Goal: Task Accomplishment & Management: Use online tool/utility

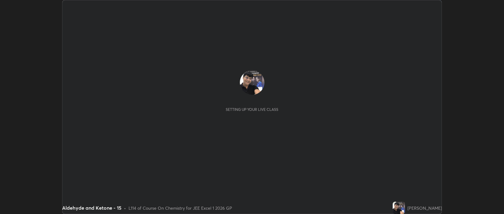
scroll to position [214, 504]
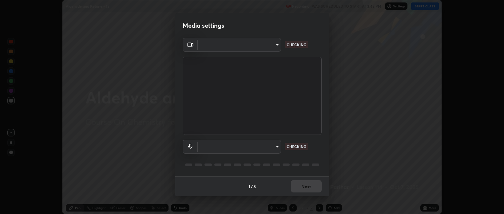
type input "9498d9ed3c7d7289b5abc9e37a3e58ebd6b83339bbe5bc8ca63f5e7040bb475a"
type input "default"
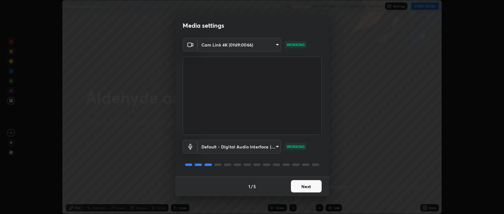
click at [303, 185] on button "Next" at bounding box center [306, 186] width 31 height 12
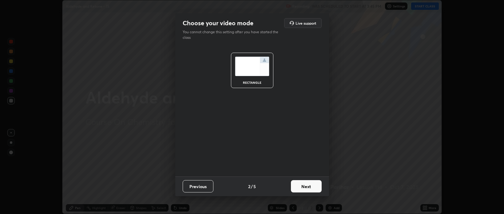
click at [305, 187] on button "Next" at bounding box center [306, 186] width 31 height 12
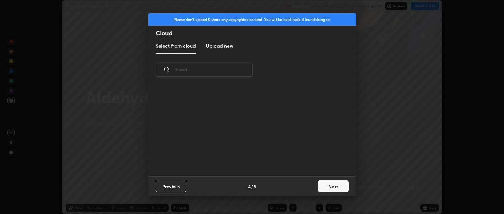
click at [327, 188] on button "Next" at bounding box center [333, 186] width 31 height 12
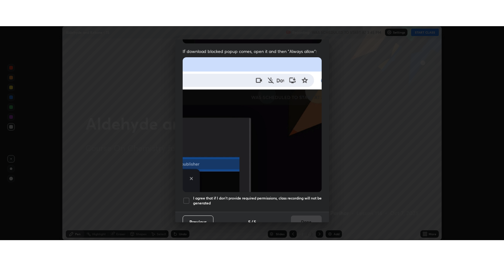
scroll to position [125, 0]
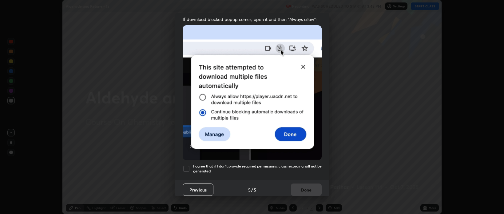
click at [186, 166] on div at bounding box center [186, 168] width 7 height 7
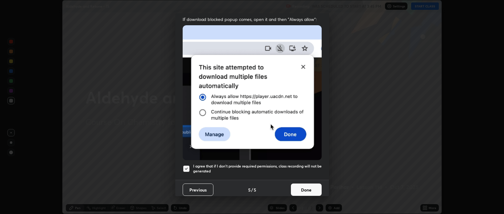
click at [303, 186] on button "Done" at bounding box center [306, 189] width 31 height 12
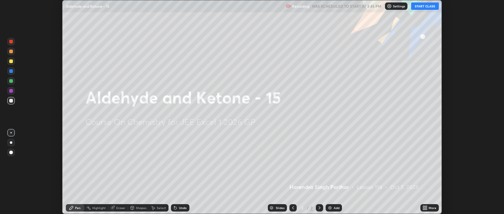
click at [425, 6] on button "START CLASS" at bounding box center [425, 5] width 28 height 7
click at [423, 208] on icon at bounding box center [424, 209] width 2 height 2
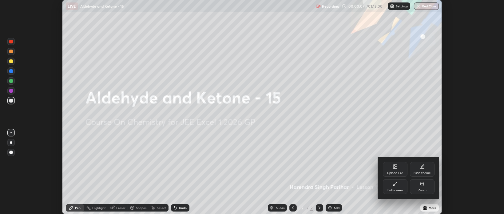
click at [393, 186] on icon at bounding box center [395, 183] width 5 height 5
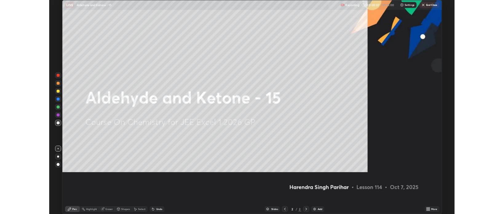
scroll to position [266, 504]
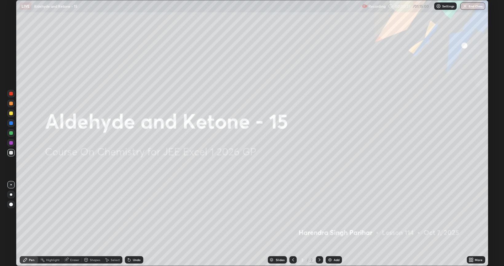
click at [329, 213] on img at bounding box center [330, 259] width 5 height 5
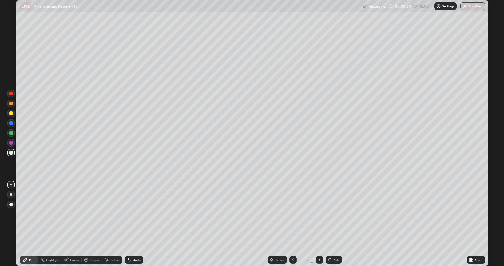
click at [12, 204] on div at bounding box center [11, 204] width 4 height 4
click at [11, 132] on div at bounding box center [11, 133] width 4 height 4
click at [11, 153] on div at bounding box center [11, 153] width 4 height 4
click at [12, 103] on div at bounding box center [11, 104] width 4 height 4
click at [10, 153] on div at bounding box center [11, 153] width 4 height 4
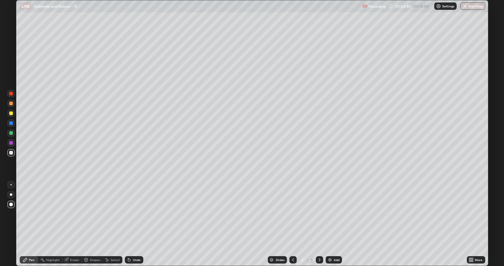
click at [12, 104] on div at bounding box center [11, 104] width 4 height 4
click at [331, 213] on img at bounding box center [330, 259] width 5 height 5
click at [12, 153] on div at bounding box center [11, 153] width 4 height 4
click at [92, 213] on div "Shapes" at bounding box center [92, 259] width 21 height 7
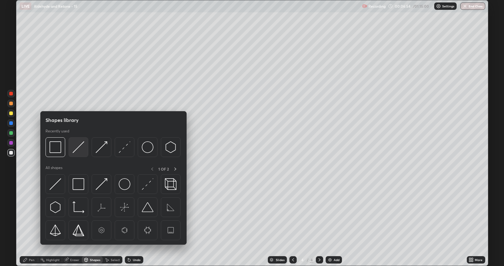
click at [81, 147] on img at bounding box center [79, 147] width 12 height 12
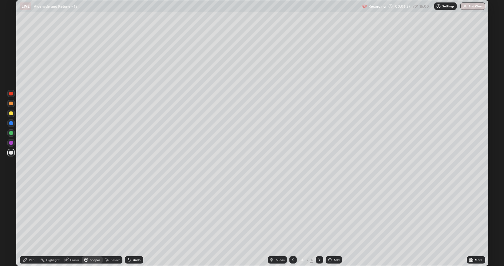
click at [35, 213] on div "Pen" at bounding box center [29, 259] width 18 height 7
click at [11, 113] on div at bounding box center [11, 113] width 4 height 4
click at [12, 153] on div at bounding box center [11, 153] width 4 height 4
click at [11, 133] on div at bounding box center [11, 133] width 4 height 4
click at [130, 213] on icon at bounding box center [129, 259] width 5 height 5
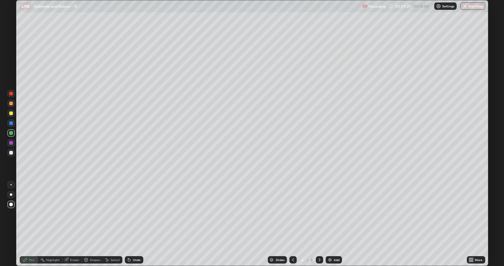
click at [11, 114] on div at bounding box center [11, 113] width 4 height 4
click at [94, 213] on div "Shapes" at bounding box center [92, 259] width 21 height 7
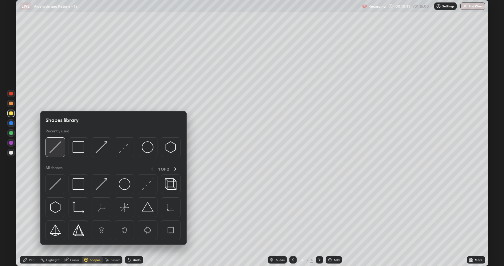
click at [58, 145] on img at bounding box center [56, 147] width 12 height 12
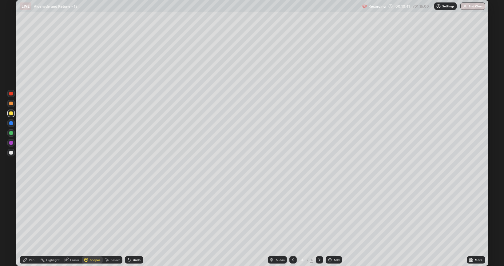
click at [11, 143] on div at bounding box center [11, 143] width 4 height 4
click at [30, 213] on div "Pen" at bounding box center [32, 259] width 6 height 3
click at [329, 213] on img at bounding box center [330, 259] width 5 height 5
click at [11, 153] on div at bounding box center [11, 153] width 4 height 4
click at [12, 114] on div at bounding box center [11, 113] width 4 height 4
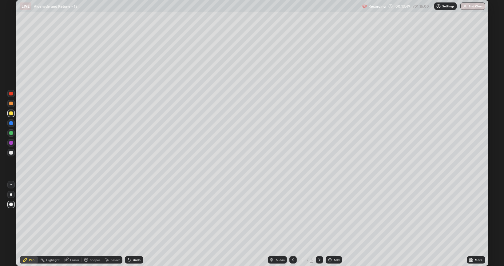
click at [12, 134] on div at bounding box center [11, 133] width 4 height 4
click at [328, 213] on img at bounding box center [330, 259] width 5 height 5
click at [11, 194] on div at bounding box center [11, 194] width 2 height 2
click at [11, 153] on div at bounding box center [11, 153] width 4 height 4
click at [11, 185] on div at bounding box center [10, 184] width 1 height 1
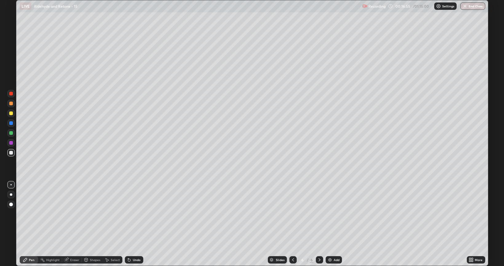
click at [10, 114] on div at bounding box center [11, 113] width 4 height 4
click at [130, 213] on icon at bounding box center [129, 260] width 2 height 2
click at [129, 213] on icon at bounding box center [129, 260] width 2 height 2
click at [12, 153] on div at bounding box center [11, 153] width 4 height 4
click at [11, 114] on div at bounding box center [11, 113] width 4 height 4
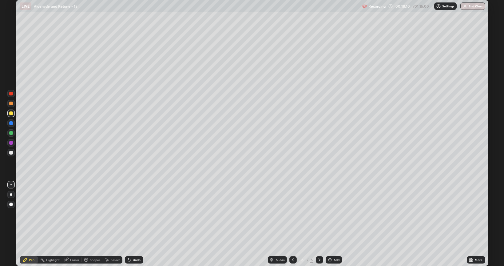
click at [11, 153] on div at bounding box center [11, 153] width 4 height 4
click at [11, 113] on div at bounding box center [11, 113] width 4 height 4
click at [11, 152] on div at bounding box center [11, 153] width 4 height 4
click at [329, 213] on img at bounding box center [330, 259] width 5 height 5
click at [12, 195] on div at bounding box center [10, 194] width 7 height 7
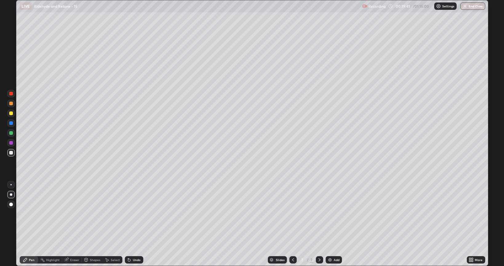
click at [10, 153] on div at bounding box center [11, 153] width 4 height 4
click at [10, 114] on div at bounding box center [11, 113] width 4 height 4
click at [10, 152] on div at bounding box center [11, 153] width 4 height 4
click at [10, 113] on div at bounding box center [11, 113] width 4 height 4
click at [11, 185] on div at bounding box center [10, 184] width 1 height 1
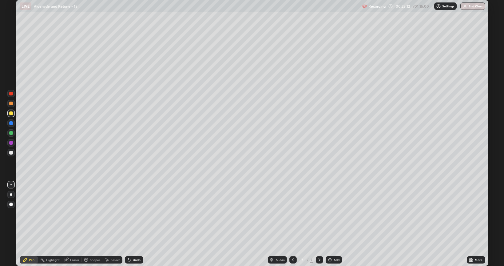
click at [12, 133] on div at bounding box center [11, 133] width 4 height 4
click at [93, 213] on div "Shapes" at bounding box center [95, 259] width 10 height 3
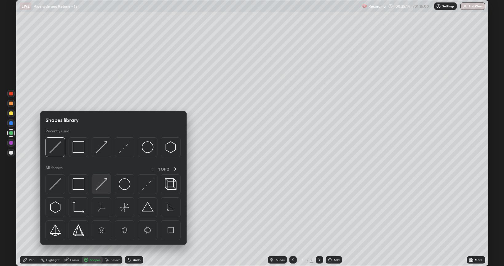
click at [103, 182] on img at bounding box center [102, 184] width 12 height 12
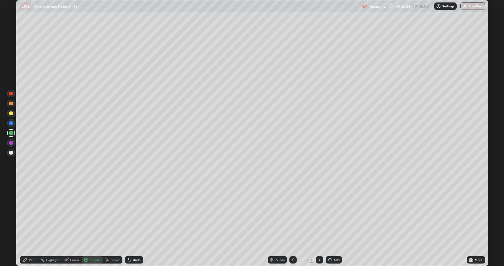
click at [11, 104] on div at bounding box center [11, 104] width 4 height 4
click at [31, 213] on div "Pen" at bounding box center [32, 259] width 6 height 3
click at [11, 94] on div at bounding box center [11, 94] width 4 height 4
click at [94, 213] on div "Shapes" at bounding box center [95, 259] width 10 height 3
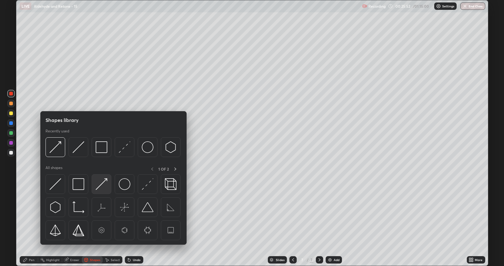
click at [105, 183] on img at bounding box center [102, 184] width 12 height 12
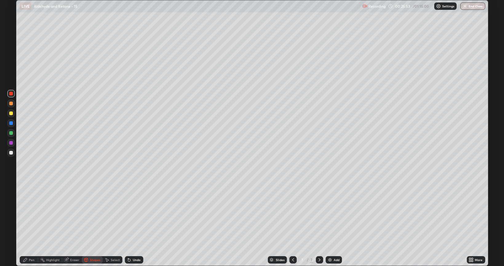
click at [10, 132] on div at bounding box center [11, 133] width 4 height 4
click at [11, 104] on div at bounding box center [11, 104] width 4 height 4
click at [11, 143] on div at bounding box center [11, 143] width 4 height 4
click at [95, 213] on div "Shapes" at bounding box center [95, 259] width 10 height 3
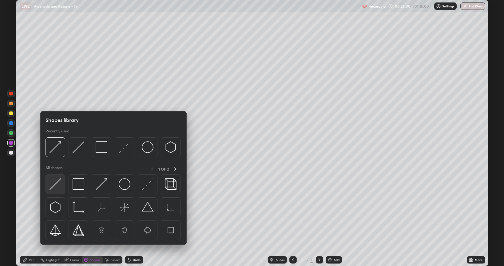
click at [60, 182] on img at bounding box center [56, 184] width 12 height 12
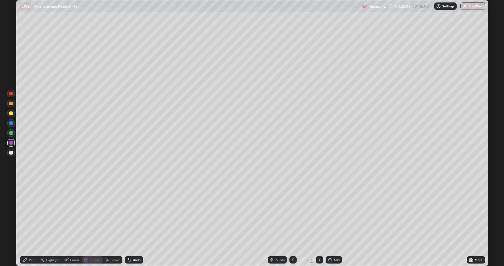
click at [95, 213] on div "Shapes" at bounding box center [95, 259] width 10 height 3
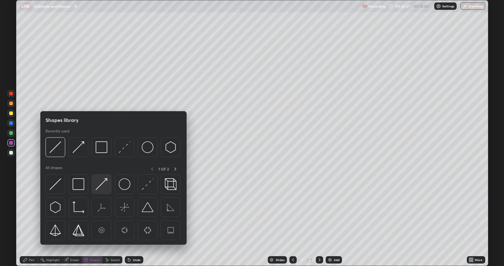
click at [105, 181] on img at bounding box center [102, 184] width 12 height 12
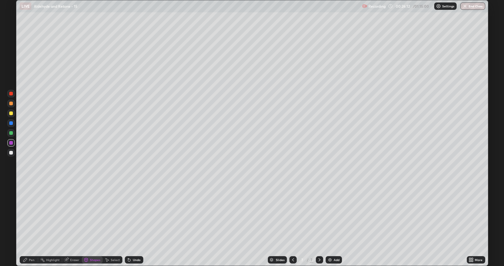
click at [33, 213] on div "Pen" at bounding box center [32, 259] width 6 height 3
click at [11, 133] on div at bounding box center [11, 133] width 4 height 4
click at [92, 213] on div "Shapes" at bounding box center [95, 259] width 10 height 3
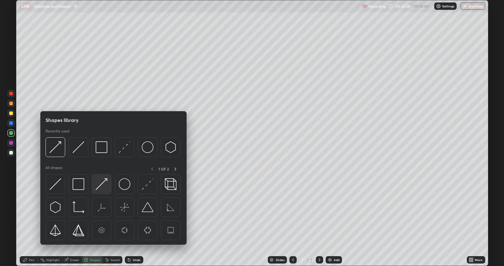
click at [103, 183] on img at bounding box center [102, 184] width 12 height 12
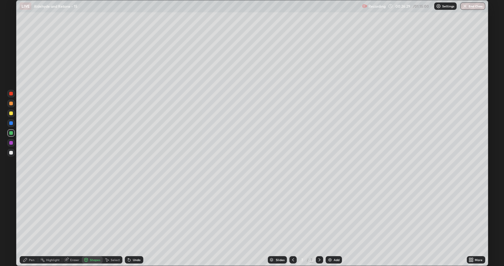
click at [10, 93] on div at bounding box center [11, 94] width 4 height 4
click at [31, 213] on div "Pen" at bounding box center [32, 259] width 6 height 3
click at [90, 213] on div "Shapes" at bounding box center [95, 259] width 10 height 3
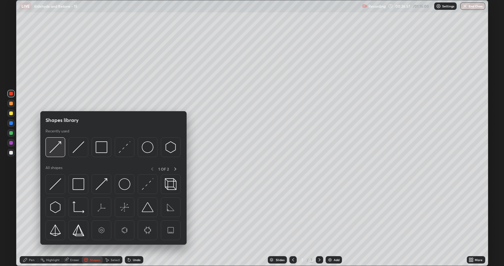
click at [58, 145] on img at bounding box center [56, 147] width 12 height 12
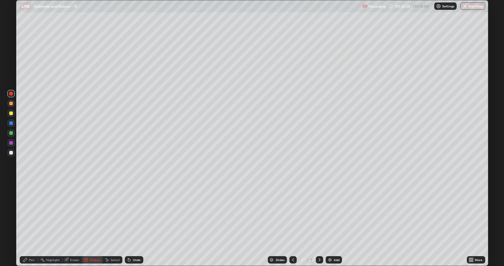
click at [11, 123] on div at bounding box center [11, 123] width 4 height 4
click at [32, 213] on div "Pen" at bounding box center [32, 259] width 6 height 3
click at [12, 114] on div at bounding box center [11, 113] width 4 height 4
click at [92, 213] on div "Shapes" at bounding box center [95, 259] width 10 height 3
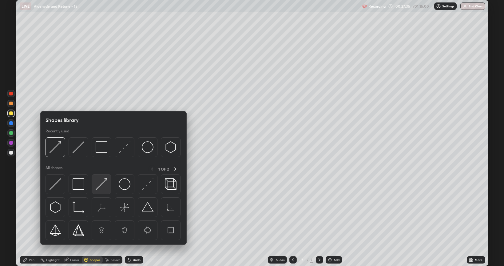
click at [106, 181] on img at bounding box center [102, 184] width 12 height 12
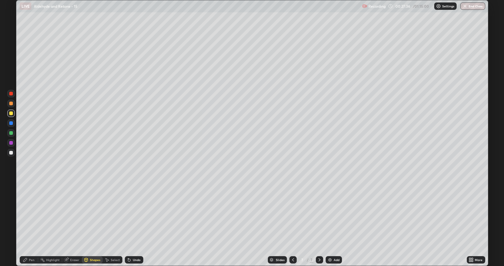
click at [12, 133] on div at bounding box center [11, 133] width 4 height 4
click at [35, 213] on div "Pen" at bounding box center [29, 259] width 18 height 7
click at [11, 103] on div at bounding box center [11, 104] width 4 height 4
click at [11, 152] on div at bounding box center [11, 153] width 4 height 4
click at [94, 213] on div "Shapes" at bounding box center [95, 259] width 10 height 3
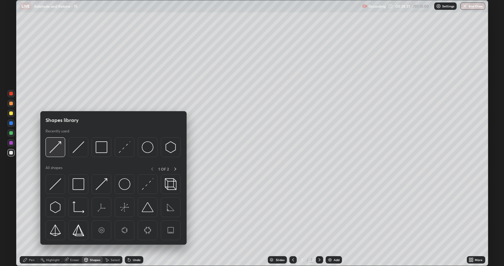
click at [56, 145] on img at bounding box center [56, 147] width 12 height 12
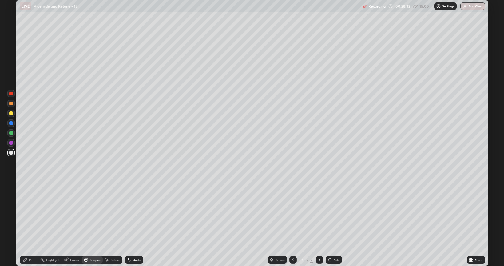
click at [10, 143] on div at bounding box center [11, 143] width 4 height 4
click at [32, 213] on div "Pen" at bounding box center [32, 259] width 6 height 3
click at [12, 132] on div at bounding box center [11, 133] width 4 height 4
click at [94, 213] on div "Shapes" at bounding box center [95, 259] width 10 height 3
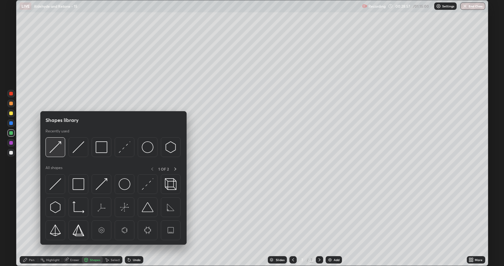
click at [59, 145] on img at bounding box center [56, 147] width 12 height 12
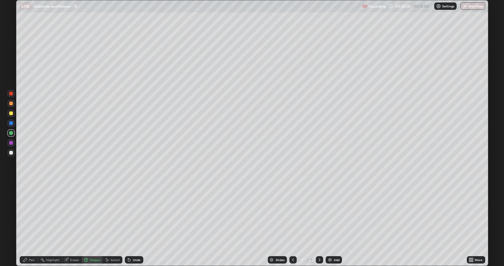
click at [12, 124] on div at bounding box center [11, 123] width 4 height 4
click at [33, 213] on div "Pen" at bounding box center [32, 259] width 6 height 3
click at [11, 94] on div at bounding box center [11, 94] width 4 height 4
click at [93, 213] on div "Shapes" at bounding box center [95, 259] width 10 height 3
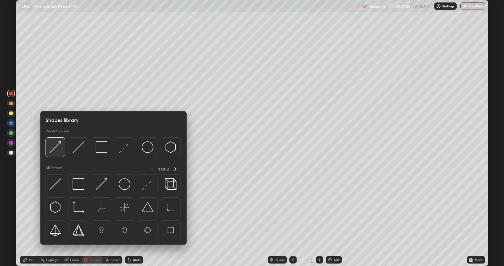
click at [59, 145] on img at bounding box center [56, 147] width 12 height 12
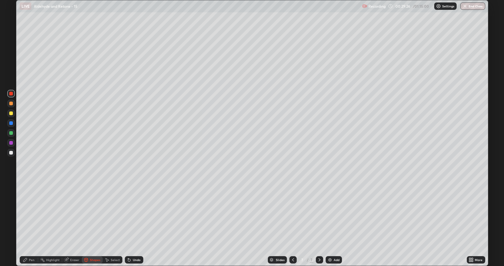
click at [10, 131] on div at bounding box center [10, 132] width 7 height 7
click at [30, 213] on div "Pen" at bounding box center [29, 259] width 18 height 7
click at [11, 104] on div at bounding box center [11, 104] width 4 height 4
click at [92, 213] on div "Shapes" at bounding box center [95, 259] width 10 height 3
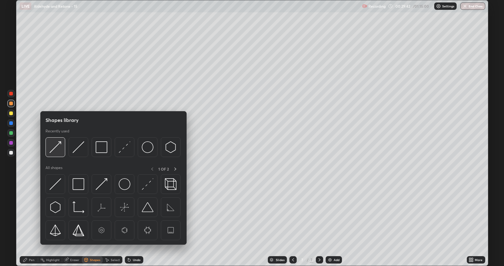
click at [57, 144] on img at bounding box center [56, 147] width 12 height 12
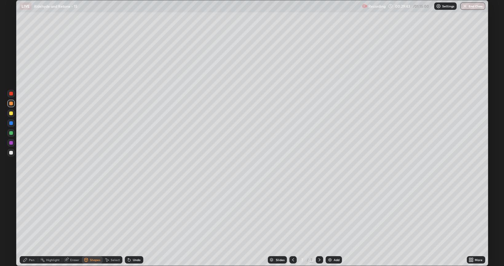
click at [11, 122] on div at bounding box center [11, 123] width 4 height 4
click at [37, 213] on div "Pen" at bounding box center [29, 259] width 18 height 7
click at [12, 131] on div at bounding box center [11, 133] width 4 height 4
click at [92, 213] on div "Shapes" at bounding box center [92, 259] width 21 height 7
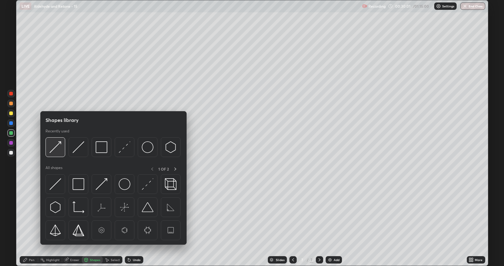
click at [56, 145] on img at bounding box center [56, 147] width 12 height 12
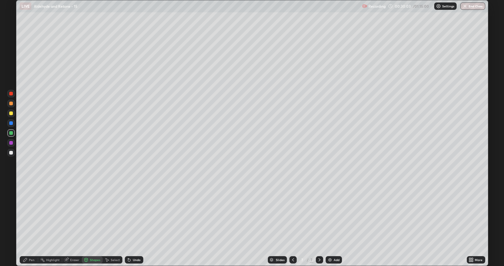
click at [11, 103] on div at bounding box center [11, 104] width 4 height 4
click at [33, 213] on div "Pen" at bounding box center [32, 259] width 6 height 3
click at [11, 102] on div at bounding box center [11, 104] width 4 height 4
click at [130, 213] on div "Undo" at bounding box center [134, 259] width 18 height 7
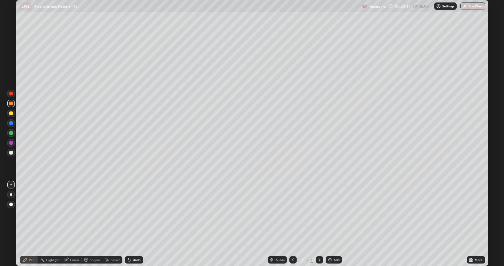
click at [130, 213] on icon at bounding box center [129, 259] width 5 height 5
click at [130, 213] on div "Undo" at bounding box center [134, 259] width 18 height 7
click at [129, 213] on div "Undo" at bounding box center [132, 259] width 21 height 12
click at [130, 213] on icon at bounding box center [129, 259] width 5 height 5
click at [129, 213] on div "Undo" at bounding box center [132, 259] width 21 height 12
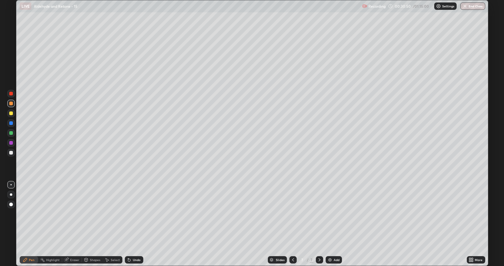
click at [129, 213] on div "Undo" at bounding box center [132, 259] width 21 height 12
click at [129, 213] on div "Undo" at bounding box center [134, 259] width 18 height 7
click at [129, 213] on icon at bounding box center [129, 260] width 2 height 2
click at [129, 213] on div "Undo" at bounding box center [134, 259] width 18 height 7
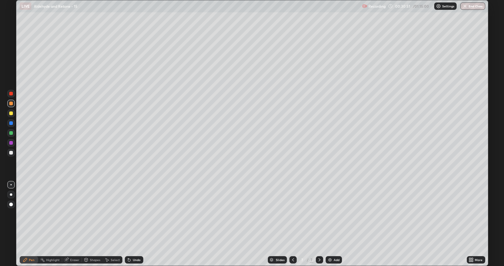
click at [129, 213] on icon at bounding box center [129, 259] width 5 height 5
click at [130, 213] on icon at bounding box center [129, 259] width 5 height 5
click at [129, 213] on div "Undo" at bounding box center [132, 259] width 21 height 12
click at [129, 213] on div "Undo" at bounding box center [134, 259] width 18 height 7
click at [130, 213] on div "Undo" at bounding box center [134, 259] width 18 height 7
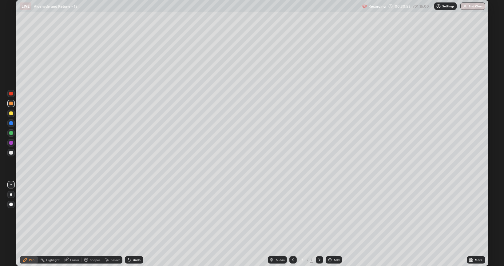
click at [129, 213] on icon at bounding box center [129, 260] width 2 height 2
click at [128, 213] on div "Undo" at bounding box center [134, 259] width 18 height 7
click at [130, 213] on icon at bounding box center [129, 260] width 2 height 2
click at [89, 213] on div "Shapes" at bounding box center [92, 259] width 21 height 7
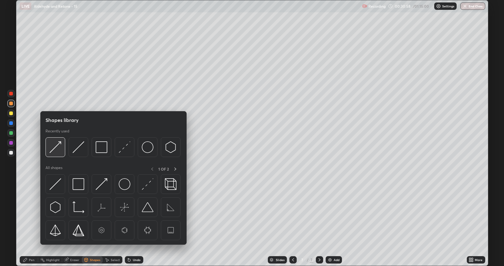
click at [57, 145] on img at bounding box center [56, 147] width 12 height 12
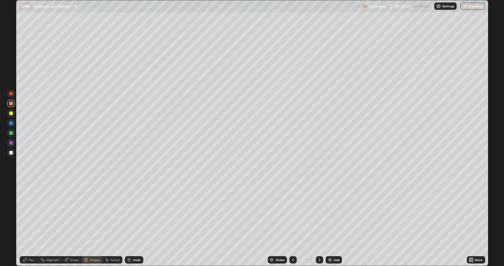
click at [8, 121] on div at bounding box center [10, 122] width 7 height 7
click at [30, 213] on div "Pen" at bounding box center [32, 259] width 6 height 3
click at [10, 133] on div at bounding box center [11, 133] width 4 height 4
click at [92, 213] on div "Shapes" at bounding box center [95, 259] width 10 height 3
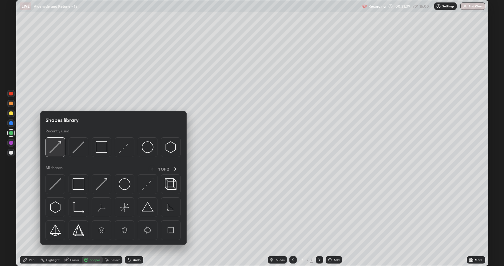
click at [58, 145] on img at bounding box center [56, 147] width 12 height 12
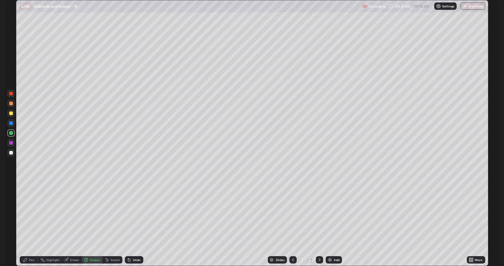
click at [11, 142] on div at bounding box center [11, 143] width 4 height 4
click at [34, 213] on div "Pen" at bounding box center [29, 259] width 18 height 7
click at [11, 103] on div at bounding box center [11, 104] width 4 height 4
click at [93, 213] on div "Shapes" at bounding box center [95, 259] width 10 height 3
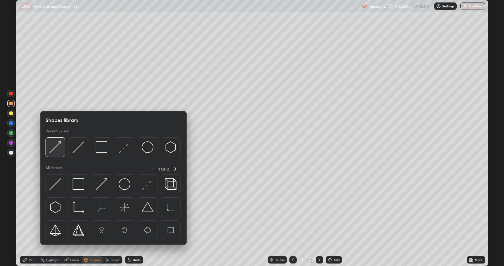
click at [57, 145] on img at bounding box center [56, 147] width 12 height 12
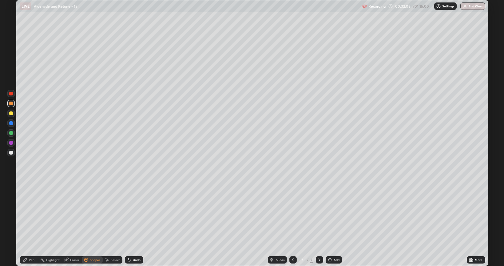
click at [32, 213] on div "Pen" at bounding box center [32, 259] width 6 height 3
click at [11, 113] on div at bounding box center [11, 113] width 4 height 4
click at [10, 133] on div at bounding box center [11, 133] width 4 height 4
click at [10, 103] on div at bounding box center [11, 104] width 4 height 4
click at [10, 114] on div at bounding box center [11, 113] width 4 height 4
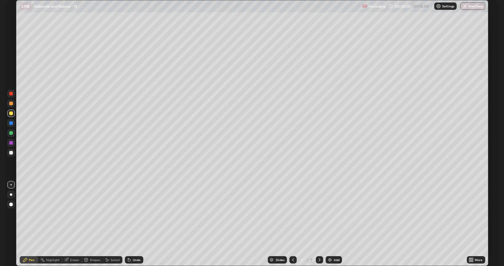
click at [11, 153] on div at bounding box center [11, 153] width 4 height 4
click at [11, 143] on div at bounding box center [11, 143] width 4 height 4
click at [10, 133] on div at bounding box center [11, 133] width 4 height 4
click at [9, 151] on div at bounding box center [10, 152] width 7 height 7
click at [10, 123] on div at bounding box center [11, 123] width 4 height 4
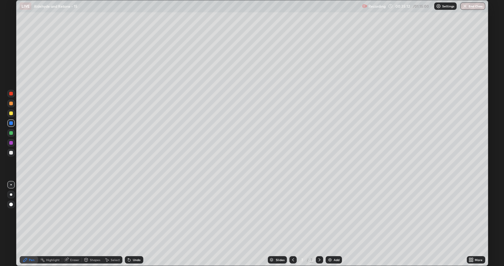
click at [93, 213] on div "Shapes" at bounding box center [95, 259] width 10 height 3
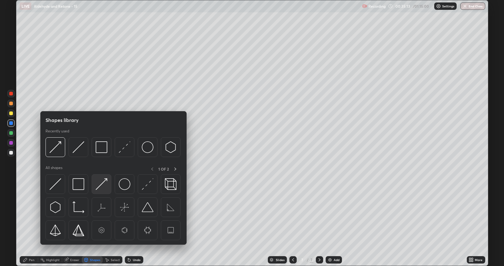
click at [103, 183] on img at bounding box center [102, 184] width 12 height 12
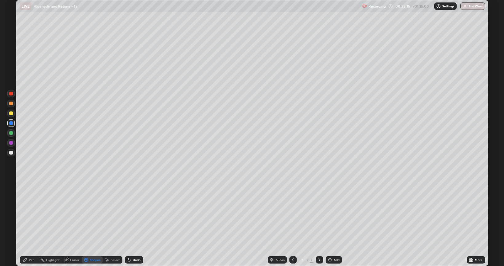
click at [11, 95] on div at bounding box center [11, 94] width 4 height 4
click at [32, 213] on div "Pen" at bounding box center [32, 259] width 6 height 3
click at [12, 93] on div at bounding box center [11, 94] width 4 height 4
click at [11, 113] on div at bounding box center [11, 113] width 4 height 4
click at [329, 213] on img at bounding box center [330, 259] width 5 height 5
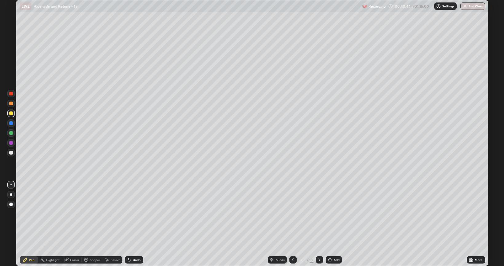
click at [11, 195] on div at bounding box center [11, 194] width 2 height 2
click at [10, 204] on div at bounding box center [11, 204] width 4 height 4
click at [11, 153] on div at bounding box center [11, 153] width 4 height 4
click at [11, 112] on div at bounding box center [11, 113] width 4 height 4
click at [11, 132] on div at bounding box center [11, 133] width 4 height 4
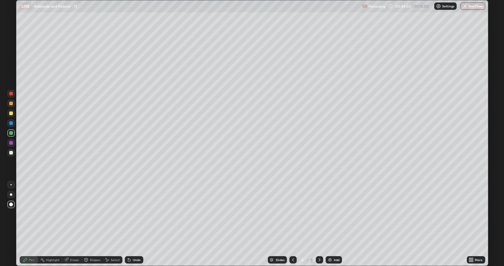
click at [10, 104] on div at bounding box center [11, 104] width 4 height 4
click at [128, 213] on icon at bounding box center [129, 260] width 2 height 2
click at [127, 213] on icon at bounding box center [129, 259] width 5 height 5
click at [127, 213] on div "Undo" at bounding box center [134, 259] width 18 height 7
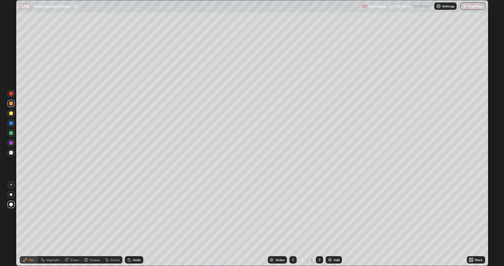
click at [125, 213] on div "Undo" at bounding box center [134, 259] width 18 height 7
click at [126, 213] on div "Undo" at bounding box center [134, 259] width 18 height 7
click at [125, 213] on div "Undo" at bounding box center [134, 259] width 18 height 7
click at [125, 213] on div "Undo" at bounding box center [132, 259] width 21 height 12
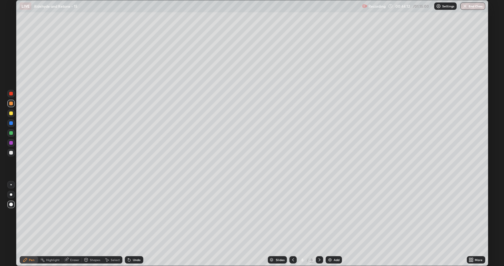
click at [124, 213] on div "Undo" at bounding box center [132, 259] width 21 height 12
click at [125, 213] on div "Undo" at bounding box center [132, 259] width 21 height 12
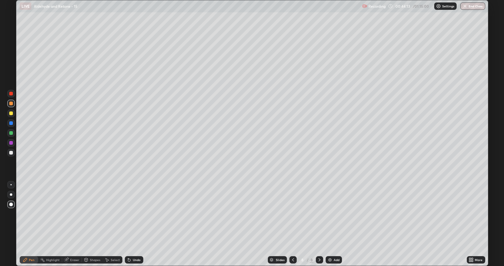
click at [125, 213] on div "Undo" at bounding box center [132, 259] width 21 height 12
click at [128, 213] on icon at bounding box center [129, 260] width 2 height 2
click at [329, 213] on img at bounding box center [330, 259] width 5 height 5
click at [10, 152] on div at bounding box center [11, 153] width 4 height 4
click at [10, 114] on div at bounding box center [11, 113] width 4 height 4
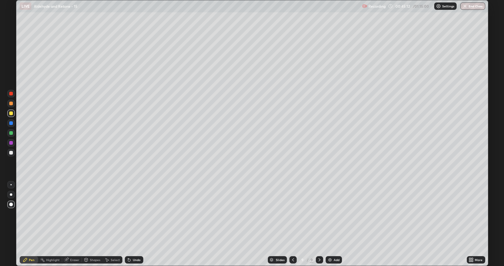
click at [11, 103] on div at bounding box center [11, 104] width 4 height 4
click at [11, 114] on div at bounding box center [11, 113] width 4 height 4
click at [10, 132] on div at bounding box center [11, 133] width 4 height 4
click at [328, 213] on img at bounding box center [330, 259] width 5 height 5
click at [11, 153] on div at bounding box center [11, 153] width 4 height 4
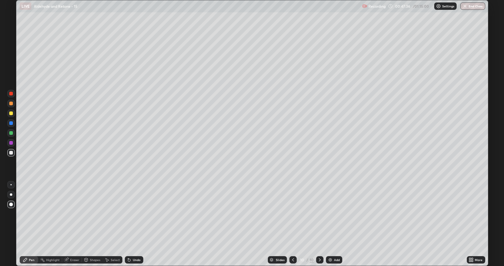
click at [10, 113] on div at bounding box center [11, 113] width 4 height 4
click at [11, 103] on div at bounding box center [11, 104] width 4 height 4
click at [330, 213] on img at bounding box center [330, 259] width 5 height 5
click at [12, 153] on div at bounding box center [11, 153] width 4 height 4
click at [11, 114] on div at bounding box center [11, 113] width 4 height 4
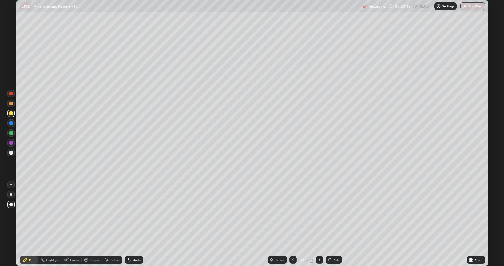
click at [10, 132] on div at bounding box center [11, 133] width 4 height 4
click at [10, 151] on div at bounding box center [11, 153] width 4 height 4
click at [332, 213] on img at bounding box center [330, 259] width 5 height 5
click at [12, 153] on div at bounding box center [11, 153] width 4 height 4
click at [11, 114] on div at bounding box center [11, 113] width 4 height 4
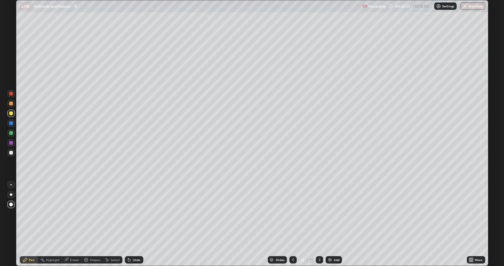
click at [12, 153] on div at bounding box center [11, 153] width 4 height 4
click at [332, 213] on img at bounding box center [330, 259] width 5 height 5
click at [469, 213] on icon at bounding box center [470, 259] width 2 height 2
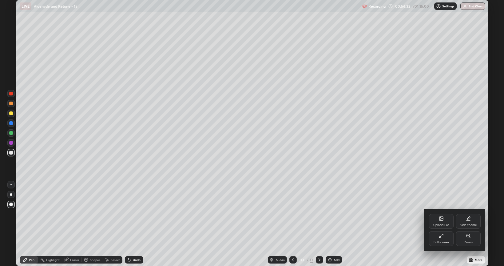
click at [441, 213] on div "Full screen" at bounding box center [441, 238] width 25 height 15
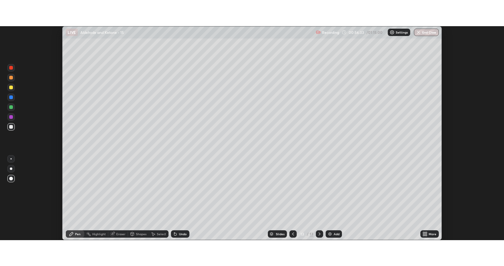
scroll to position [30546, 30256]
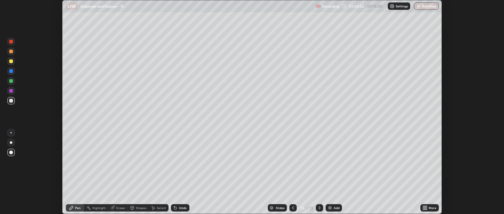
click at [293, 208] on icon at bounding box center [293, 207] width 5 height 5
click at [426, 208] on icon at bounding box center [426, 209] width 2 height 2
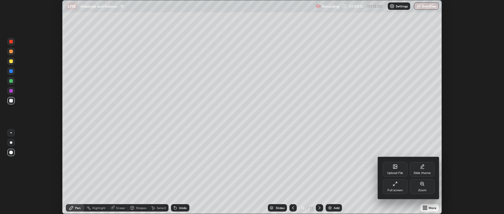
click at [395, 185] on icon at bounding box center [395, 183] width 5 height 5
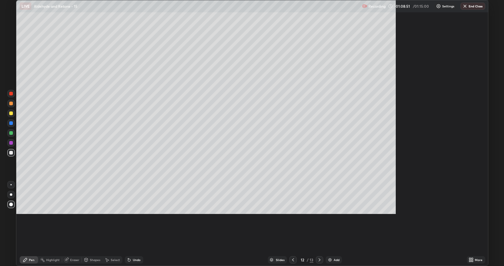
scroll to position [266, 504]
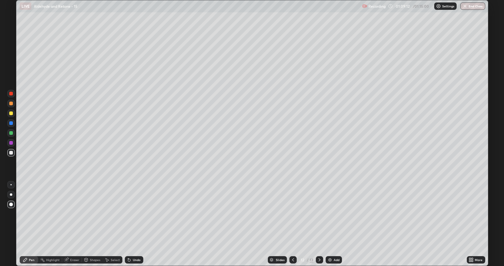
click at [329, 213] on img at bounding box center [330, 259] width 5 height 5
click at [11, 114] on div at bounding box center [11, 113] width 4 height 4
click at [12, 151] on div at bounding box center [11, 153] width 4 height 4
click at [11, 103] on div at bounding box center [11, 104] width 4 height 4
click at [11, 133] on div at bounding box center [11, 133] width 4 height 4
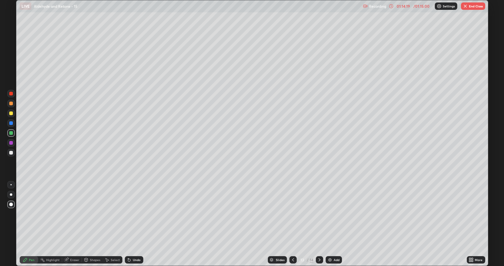
click at [474, 8] on button "End Class" at bounding box center [473, 5] width 24 height 7
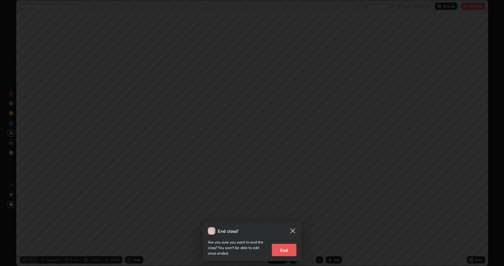
click at [284, 213] on button "End" at bounding box center [284, 250] width 25 height 12
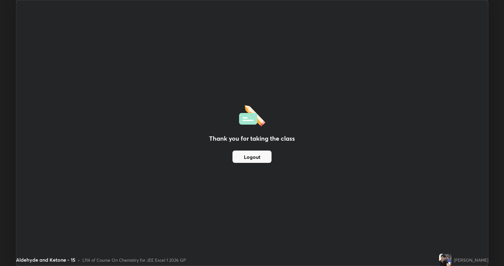
click at [255, 157] on button "Logout" at bounding box center [252, 156] width 39 height 12
